Goal: Information Seeking & Learning: Learn about a topic

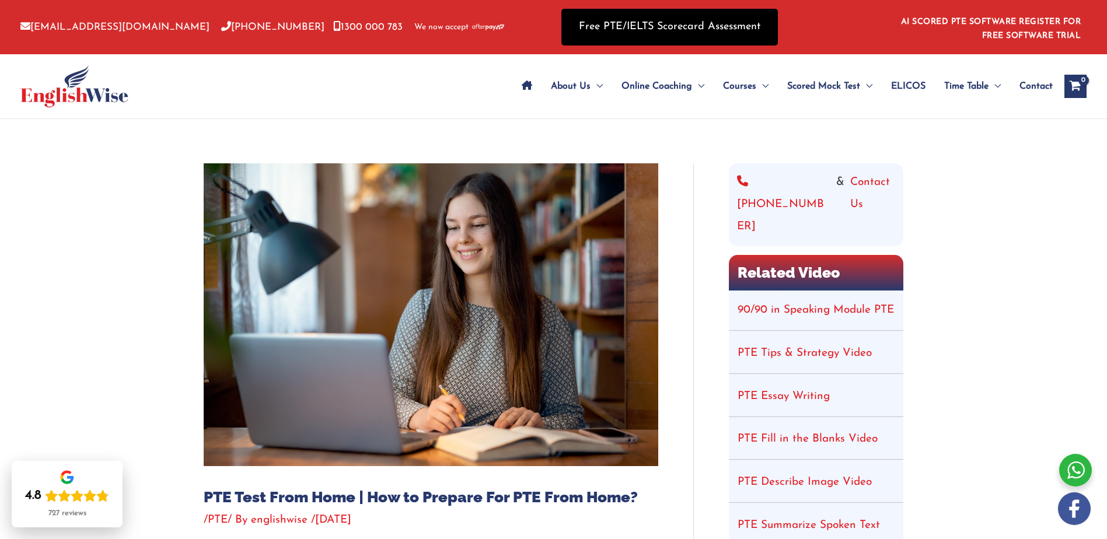
click at [688, 11] on link "Free PTE/IELTS Scorecard Assessment" at bounding box center [669, 27] width 216 height 37
